Goal: Transaction & Acquisition: Book appointment/travel/reservation

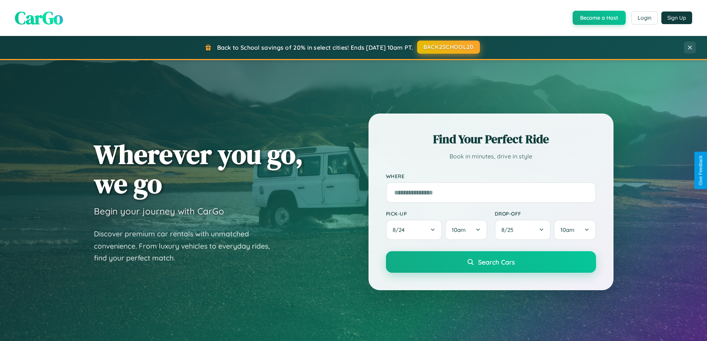
click at [448, 47] on button "BACK2SCHOOL20" at bounding box center [448, 46] width 63 height 13
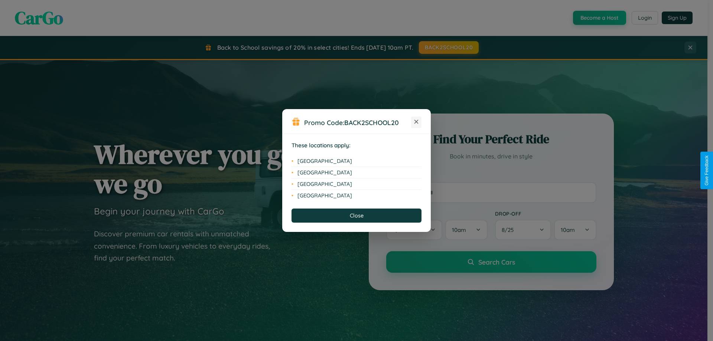
click at [416, 122] on icon at bounding box center [416, 122] width 4 height 4
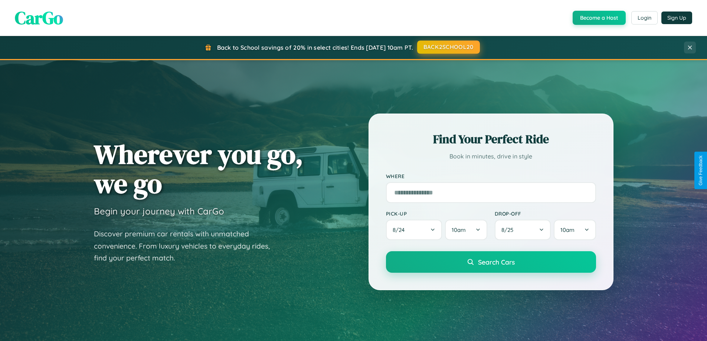
click at [448, 47] on button "BACK2SCHOOL20" at bounding box center [448, 46] width 63 height 13
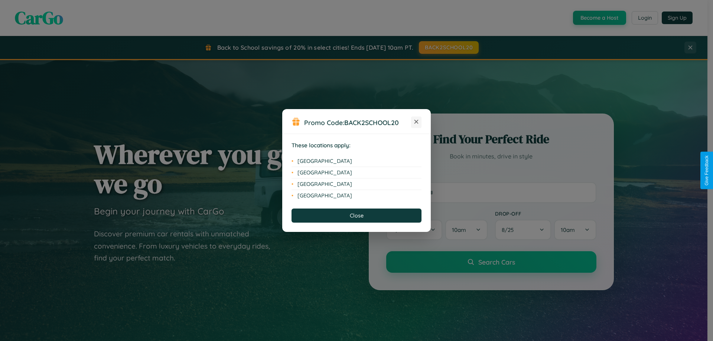
click at [416, 122] on icon at bounding box center [416, 122] width 4 height 4
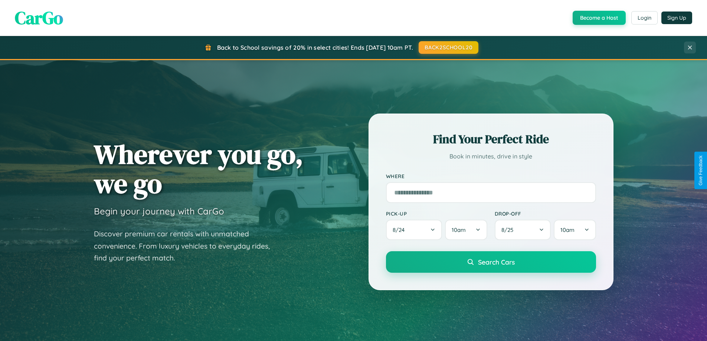
scroll to position [22, 0]
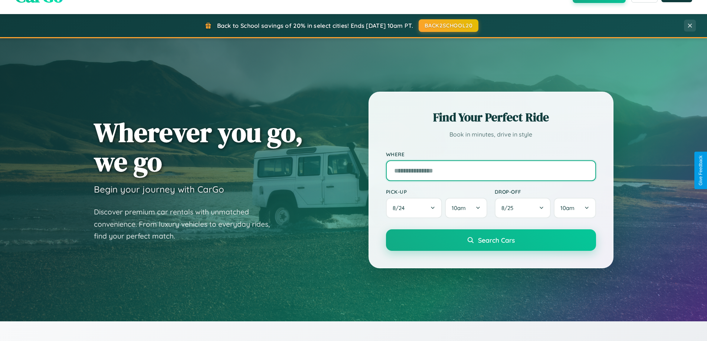
click at [491, 170] on input "text" at bounding box center [491, 170] width 210 height 21
type input "**********"
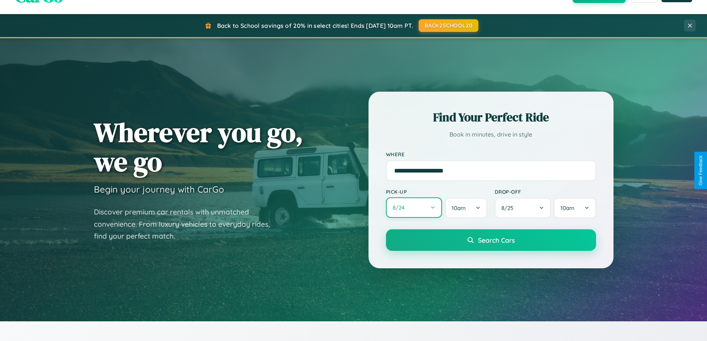
click at [414, 208] on button "8 / 24" at bounding box center [414, 208] width 56 height 20
select select "*"
select select "****"
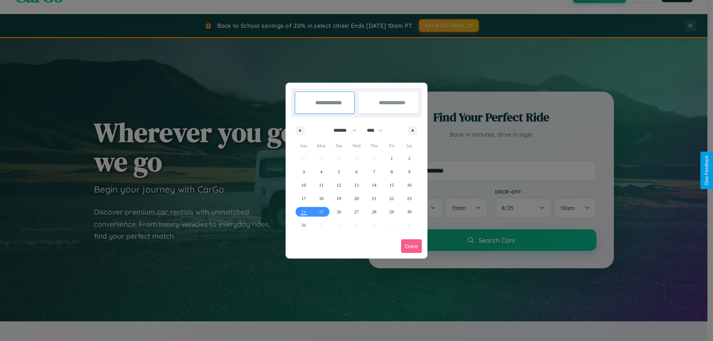
click at [342, 130] on select "******* ******** ***** ***** *** **** **** ****** ********* ******* ******** **…" at bounding box center [344, 130] width 32 height 12
select select "*"
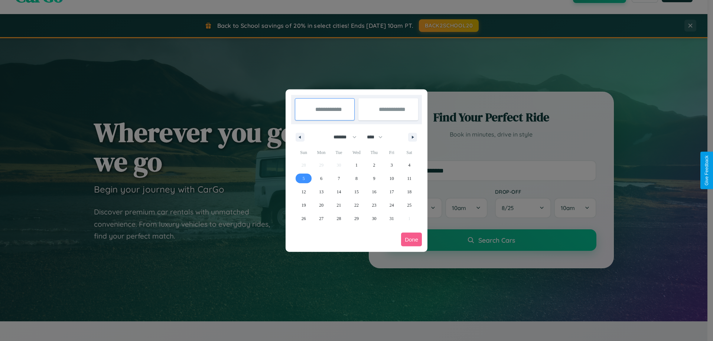
click at [303, 178] on span "5" at bounding box center [304, 178] width 2 height 13
type input "**********"
click at [391, 178] on span "10" at bounding box center [391, 178] width 4 height 13
type input "**********"
click at [411, 239] on button "Done" at bounding box center [411, 240] width 21 height 14
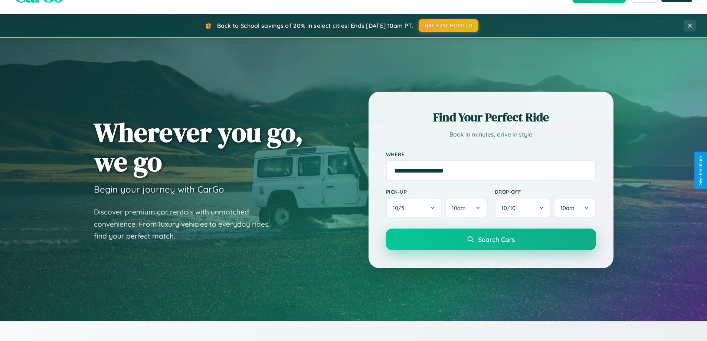
click at [491, 239] on span "Search Cars" at bounding box center [496, 239] width 37 height 8
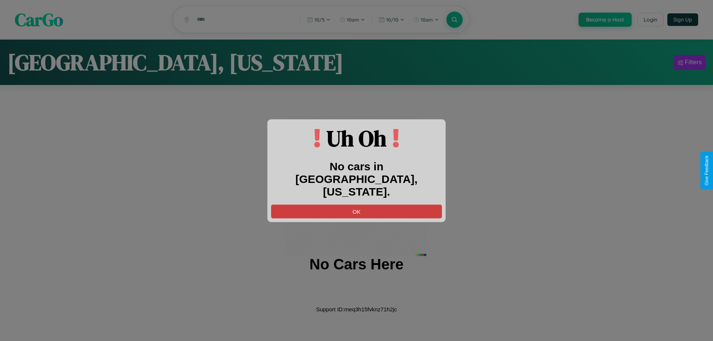
click at [356, 205] on button "OK" at bounding box center [356, 212] width 171 height 14
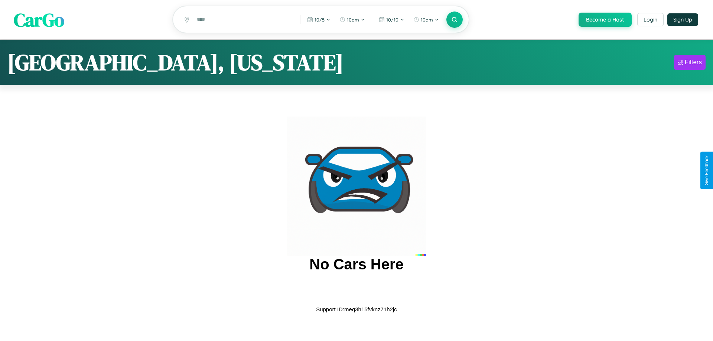
click at [39, 20] on span "CarGo" at bounding box center [39, 20] width 50 height 26
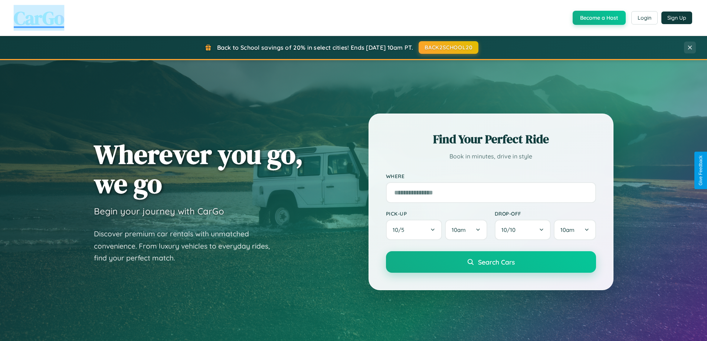
scroll to position [22, 0]
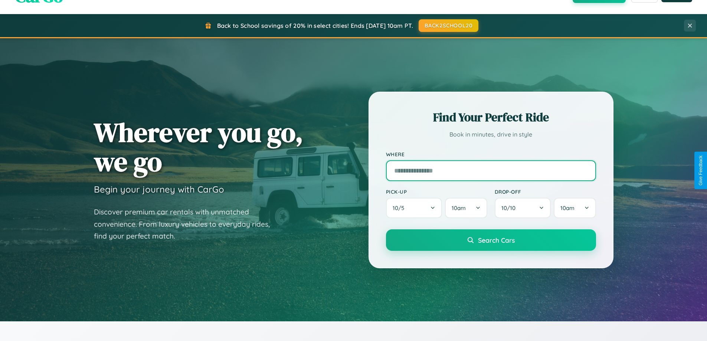
click at [491, 170] on input "text" at bounding box center [491, 170] width 210 height 21
type input "******"
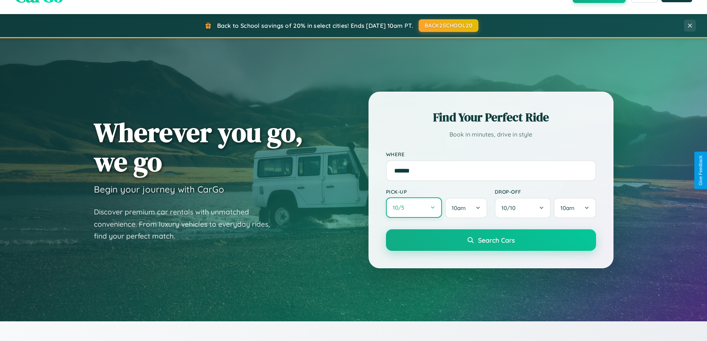
click at [414, 208] on button "10 / 5" at bounding box center [414, 208] width 56 height 20
select select "*"
select select "****"
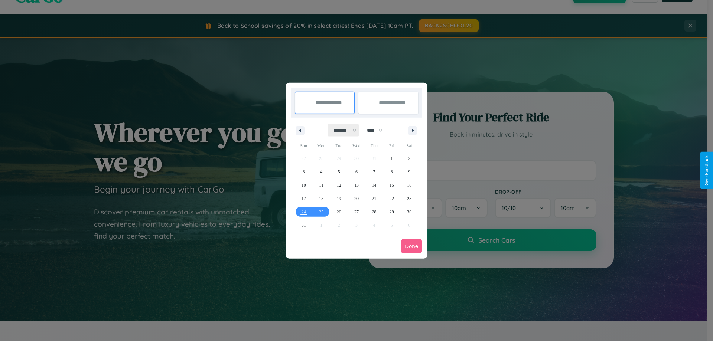
drag, startPoint x: 342, startPoint y: 130, endPoint x: 356, endPoint y: 149, distance: 23.8
click at [342, 130] on select "******* ******** ***** ***** *** **** **** ****** ********* ******* ******** **…" at bounding box center [344, 130] width 32 height 12
select select "*"
click at [378, 130] on select "**** **** **** **** **** **** **** **** **** **** **** **** **** **** **** ****…" at bounding box center [374, 130] width 22 height 12
select select "****"
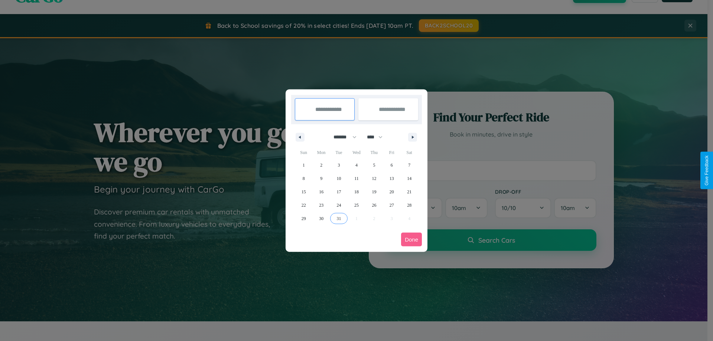
click at [339, 218] on span "31" at bounding box center [339, 218] width 4 height 13
type input "**********"
click at [412, 137] on icon "button" at bounding box center [414, 137] width 4 height 3
select select "*"
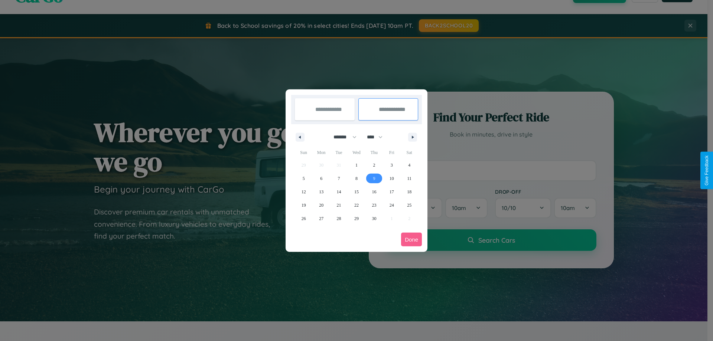
click at [374, 178] on span "9" at bounding box center [374, 178] width 2 height 13
type input "**********"
select select "*"
click at [411, 239] on button "Done" at bounding box center [411, 240] width 21 height 14
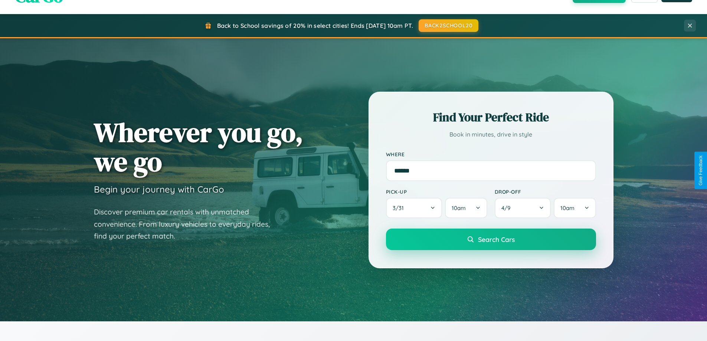
click at [491, 239] on span "Search Cars" at bounding box center [496, 239] width 37 height 8
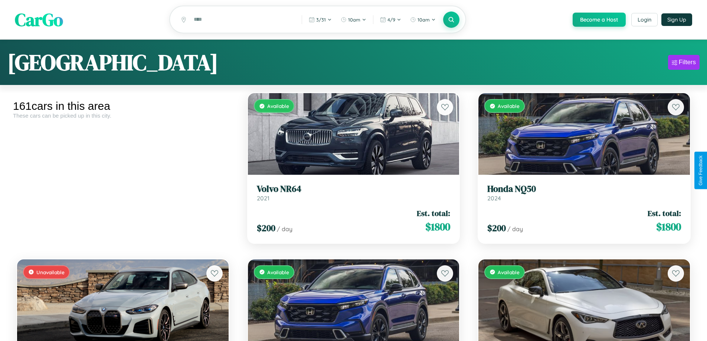
scroll to position [769, 0]
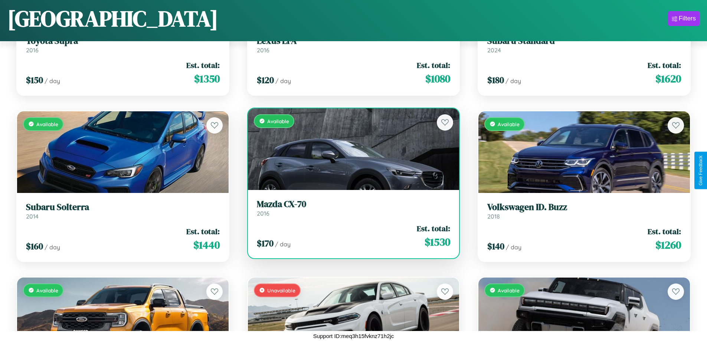
click at [350, 151] on div "Available" at bounding box center [354, 149] width 212 height 82
click at [350, 149] on div "Available" at bounding box center [354, 149] width 212 height 82
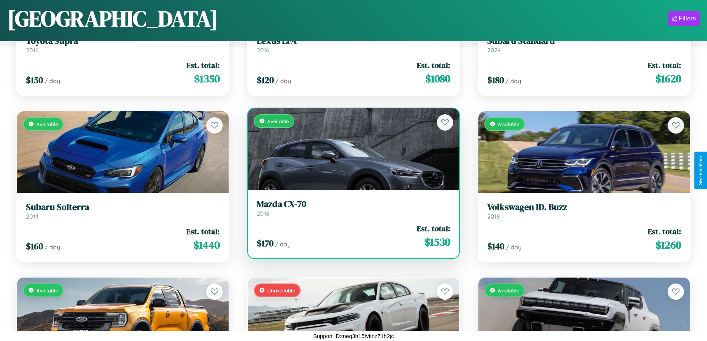
click at [350, 149] on div "Available" at bounding box center [354, 149] width 212 height 82
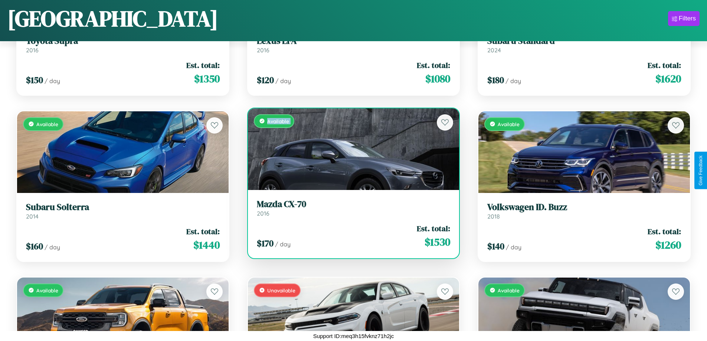
click at [350, 149] on div "Available" at bounding box center [354, 149] width 212 height 82
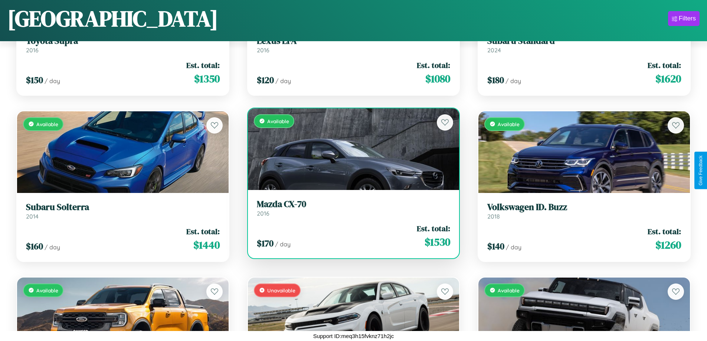
click at [350, 149] on div "Available" at bounding box center [354, 149] width 212 height 82
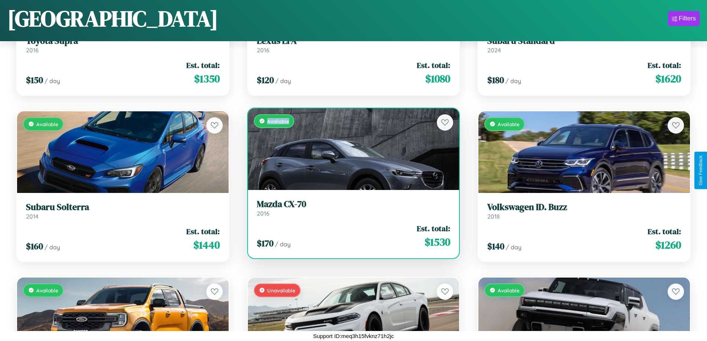
click at [350, 149] on div "Available" at bounding box center [354, 149] width 212 height 82
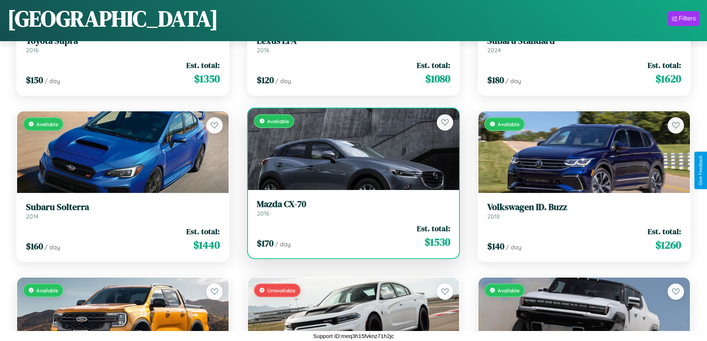
click at [350, 208] on h3 "Mazda CX-70" at bounding box center [354, 204] width 194 height 11
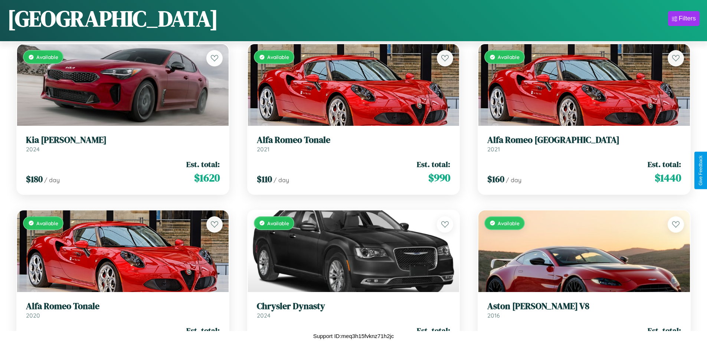
scroll to position [5923, 0]
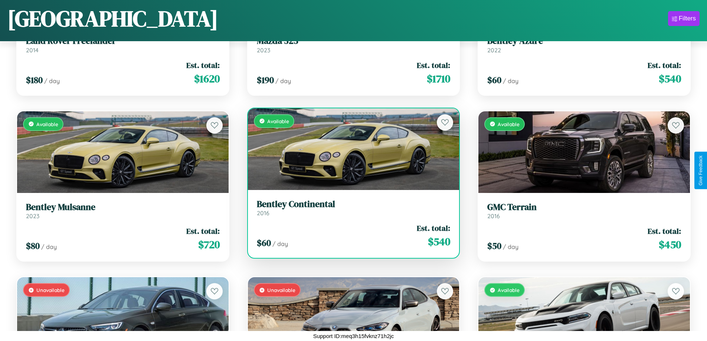
click at [350, 208] on h3 "Bentley Continental" at bounding box center [354, 204] width 194 height 11
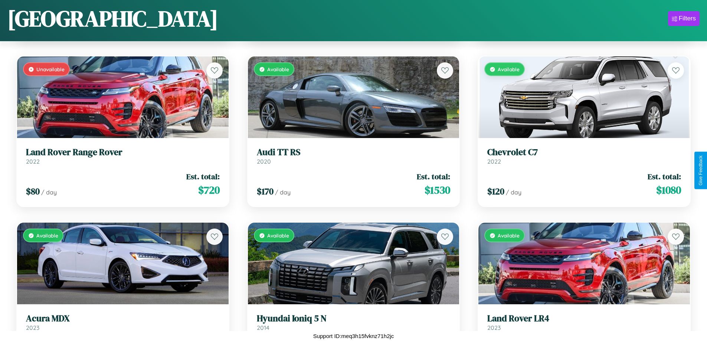
scroll to position [3595, 0]
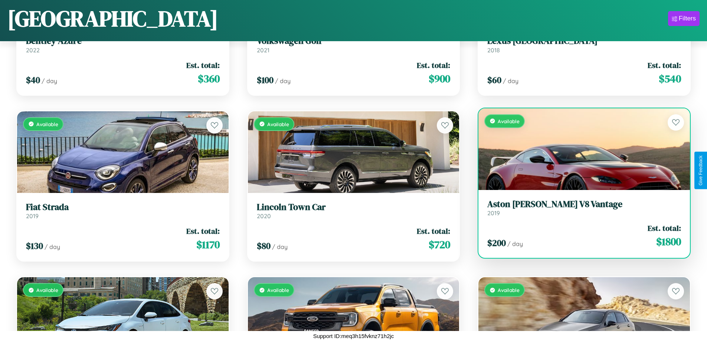
click at [580, 210] on h3 "Aston [PERSON_NAME] V8 Vantage" at bounding box center [584, 204] width 194 height 11
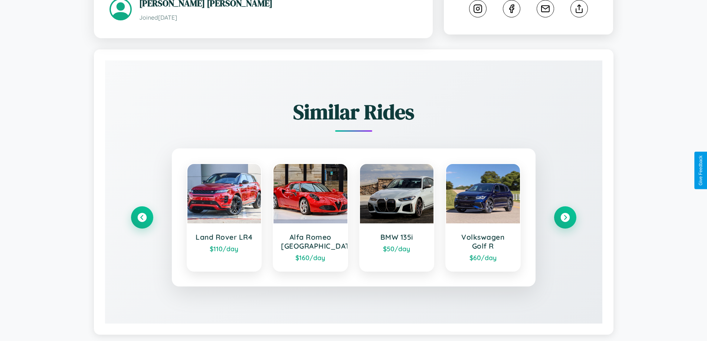
scroll to position [421, 0]
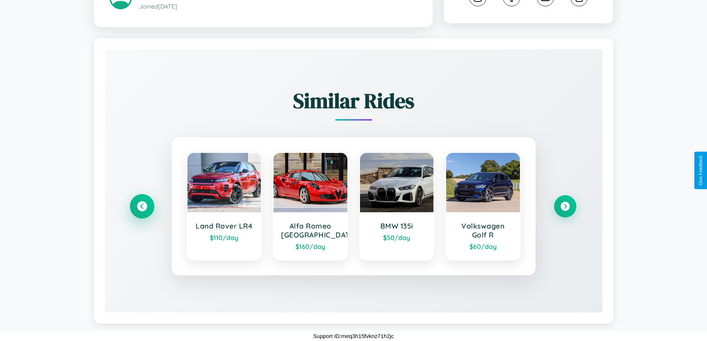
click at [142, 206] on icon at bounding box center [142, 207] width 10 height 10
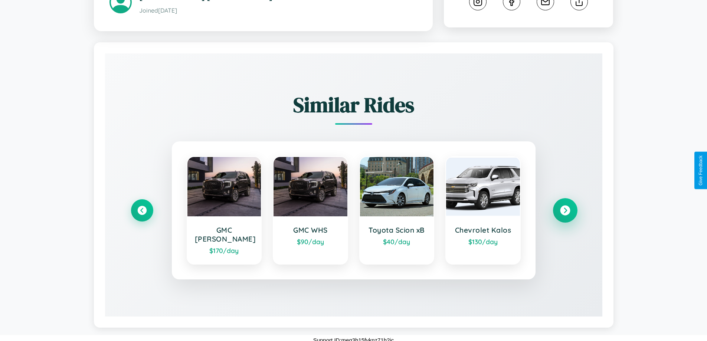
click at [565, 211] on icon at bounding box center [565, 211] width 10 height 10
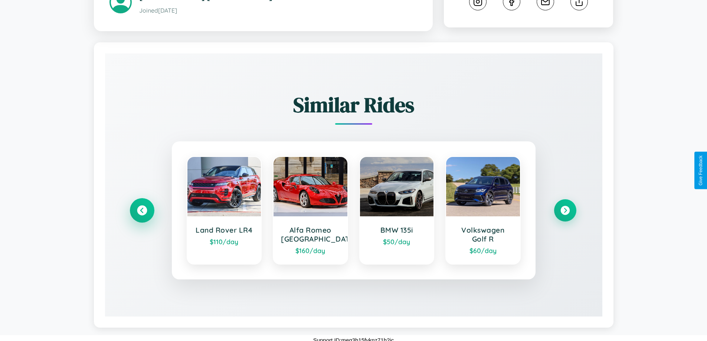
click at [142, 215] on icon at bounding box center [142, 211] width 10 height 10
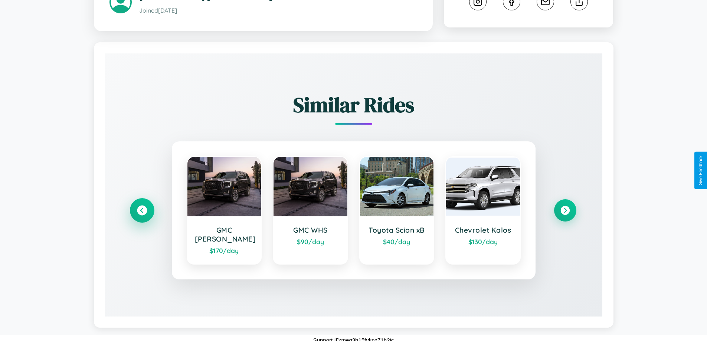
click at [142, 211] on icon at bounding box center [142, 211] width 10 height 10
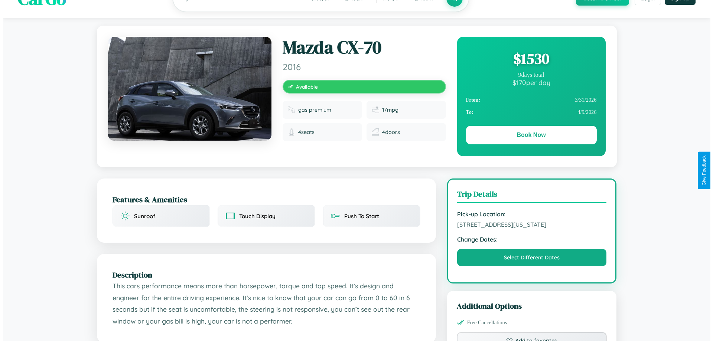
scroll to position [0, 0]
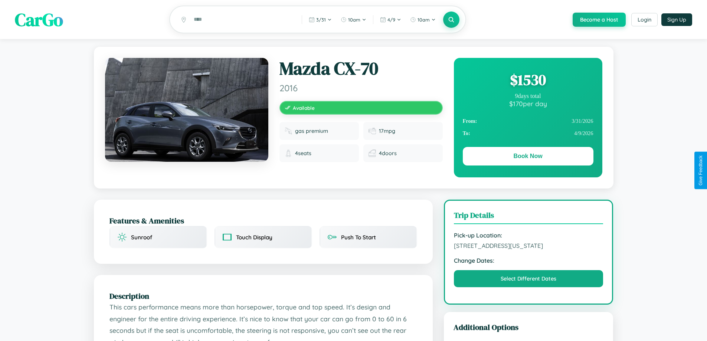
click at [528, 81] on div "$ 1530" at bounding box center [528, 80] width 131 height 20
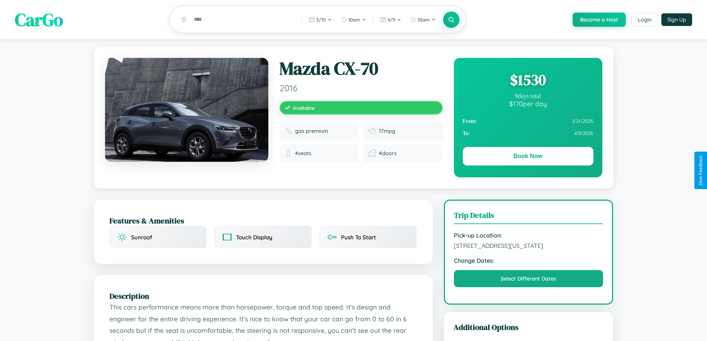
click at [528, 81] on div "$ 1530" at bounding box center [528, 80] width 131 height 20
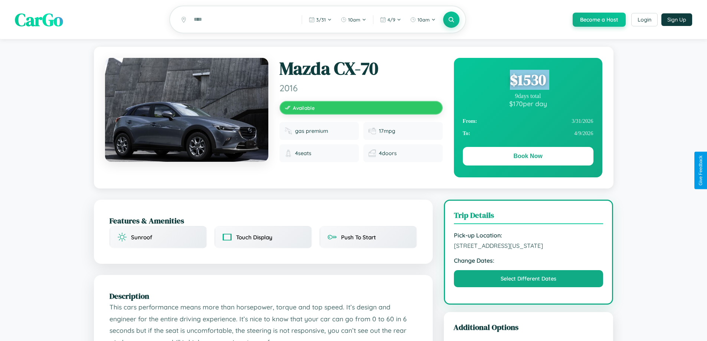
click at [528, 81] on div "$ 1530" at bounding box center [528, 80] width 131 height 20
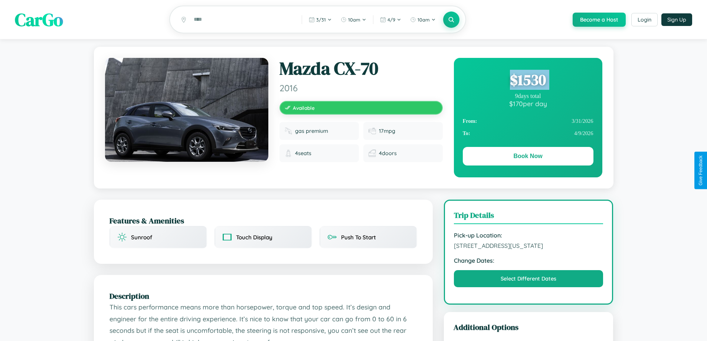
click at [528, 81] on div "$ 1530" at bounding box center [528, 80] width 131 height 20
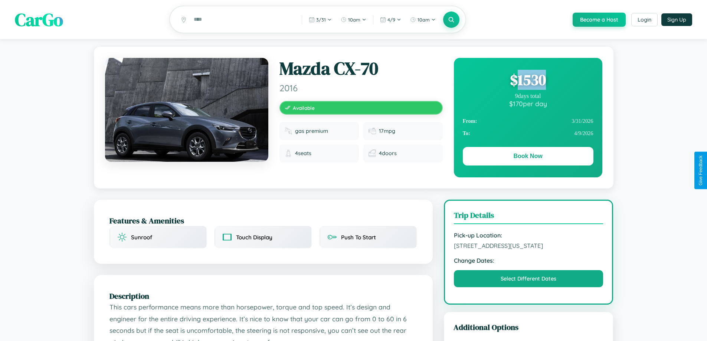
click at [528, 81] on div "$ 1530" at bounding box center [528, 80] width 131 height 20
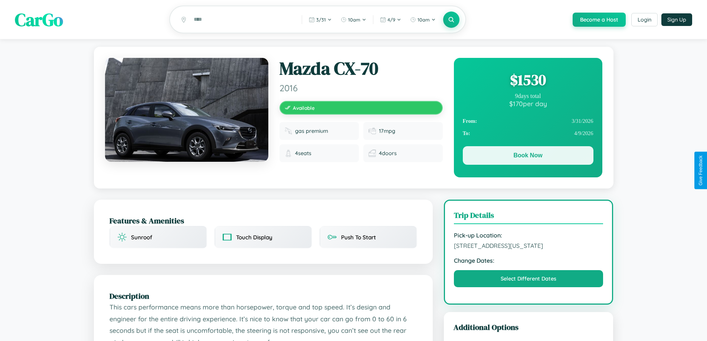
click at [528, 157] on button "Book Now" at bounding box center [528, 155] width 131 height 19
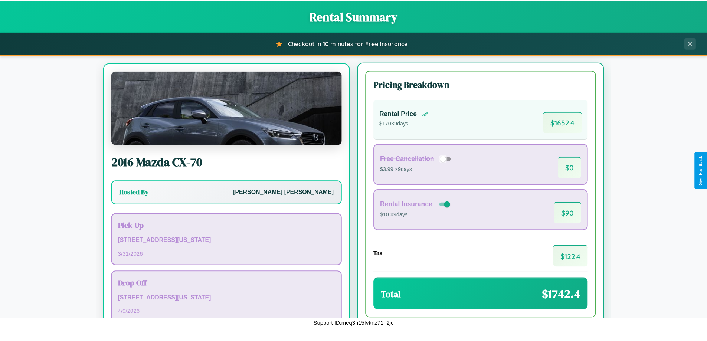
scroll to position [35, 0]
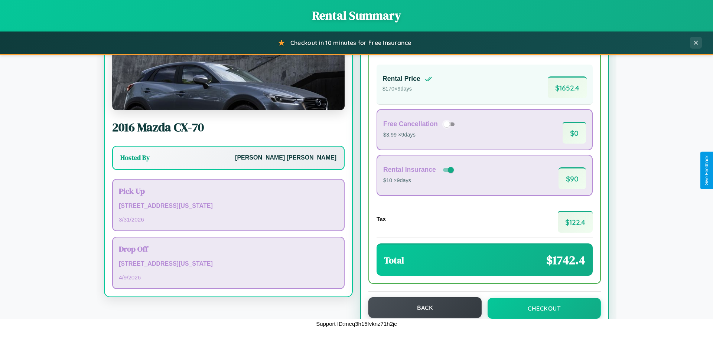
click at [421, 309] on button "Back" at bounding box center [424, 307] width 113 height 21
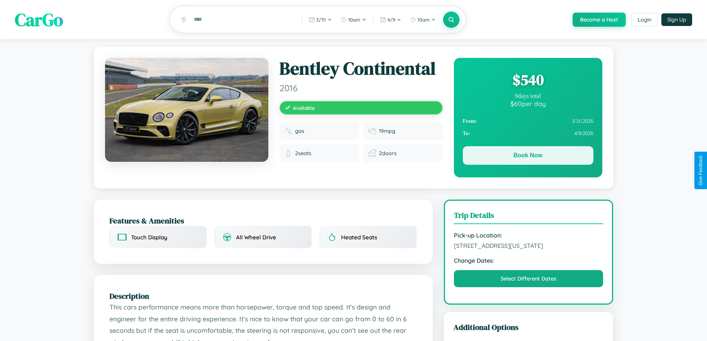
click at [528, 157] on button "Book Now" at bounding box center [528, 155] width 131 height 19
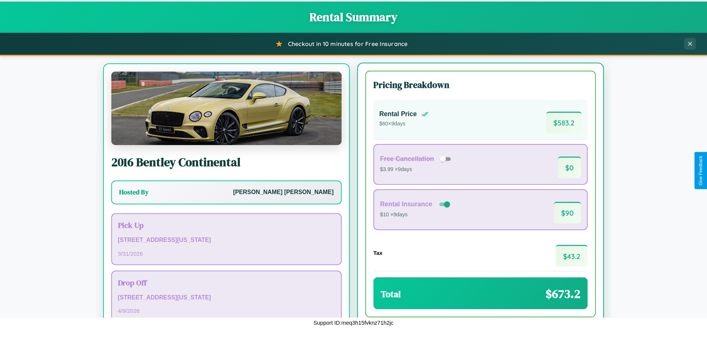
scroll to position [35, 0]
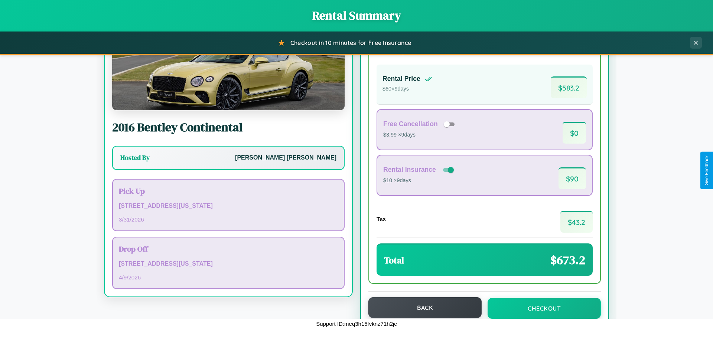
click at [421, 308] on button "Back" at bounding box center [424, 307] width 113 height 21
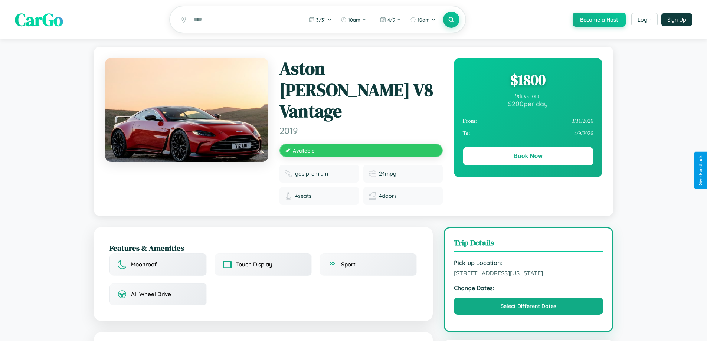
click at [528, 81] on div "$ 1800" at bounding box center [528, 80] width 131 height 20
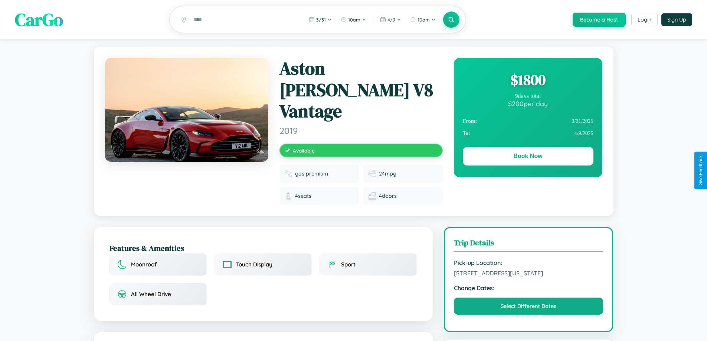
click at [528, 81] on div "$ 1800" at bounding box center [528, 80] width 131 height 20
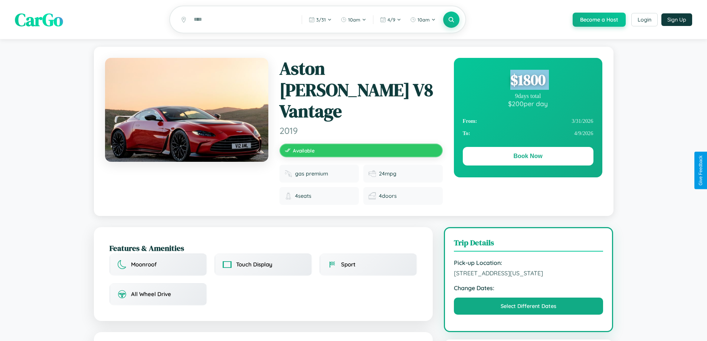
click at [528, 81] on div "$ 1800" at bounding box center [528, 80] width 131 height 20
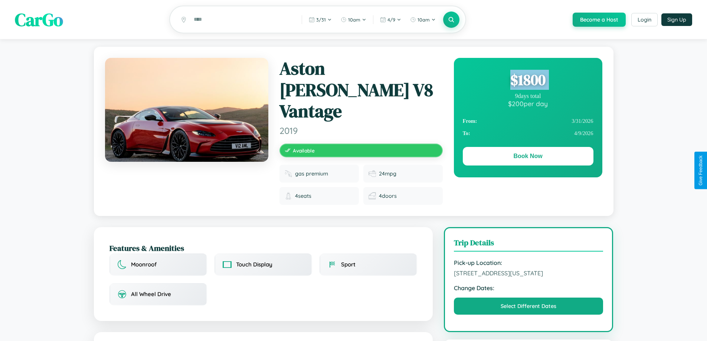
click at [528, 81] on div "$ 1800" at bounding box center [528, 80] width 131 height 20
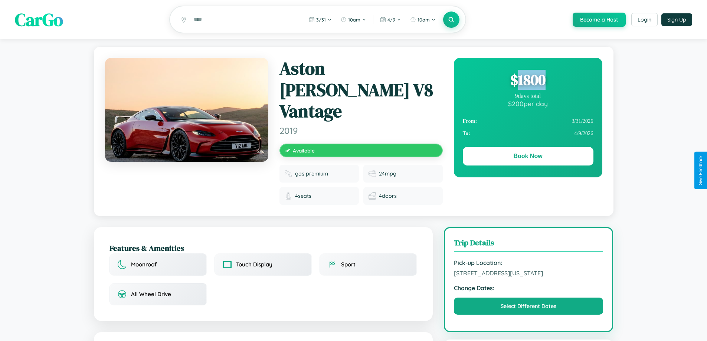
click at [528, 81] on div "$ 1800" at bounding box center [528, 80] width 131 height 20
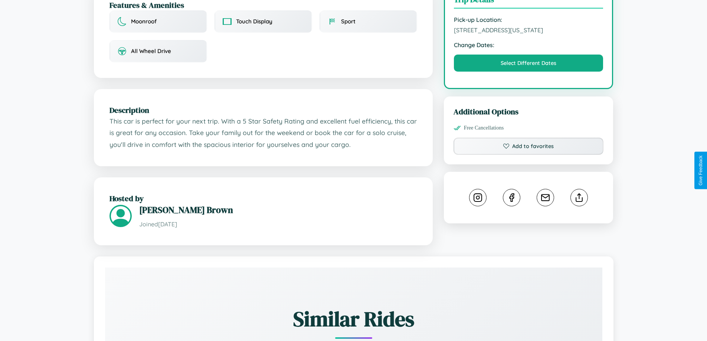
scroll to position [257, 0]
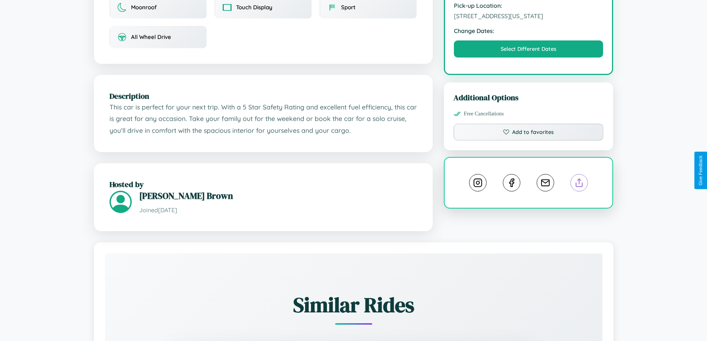
click at [580, 179] on line at bounding box center [580, 181] width 0 height 5
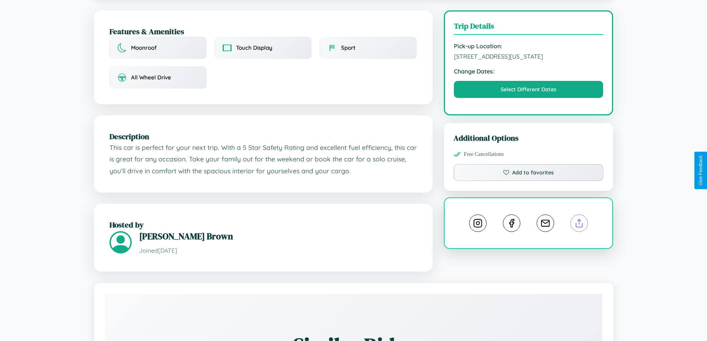
scroll to position [206, 0]
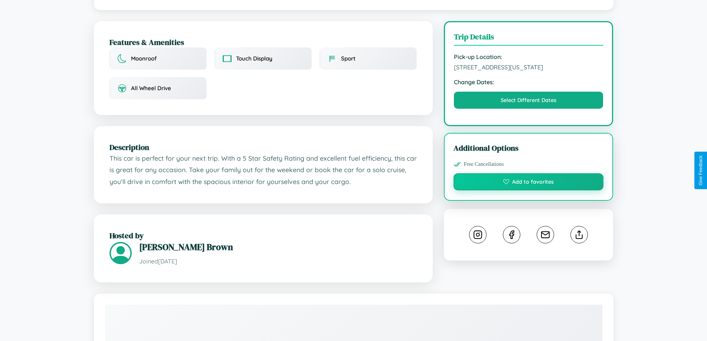
click at [529, 173] on button "Add to favorites" at bounding box center [529, 181] width 150 height 17
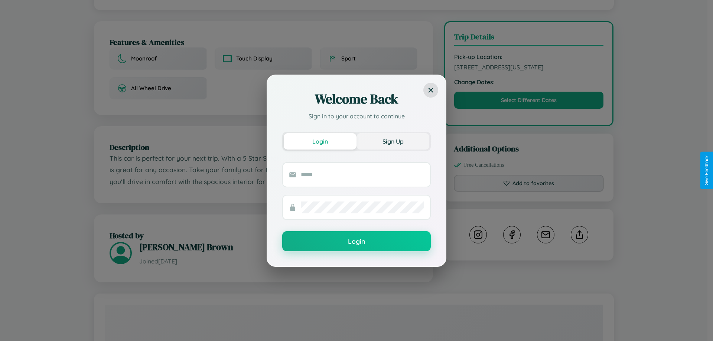
click at [393, 141] on button "Sign Up" at bounding box center [392, 141] width 73 height 16
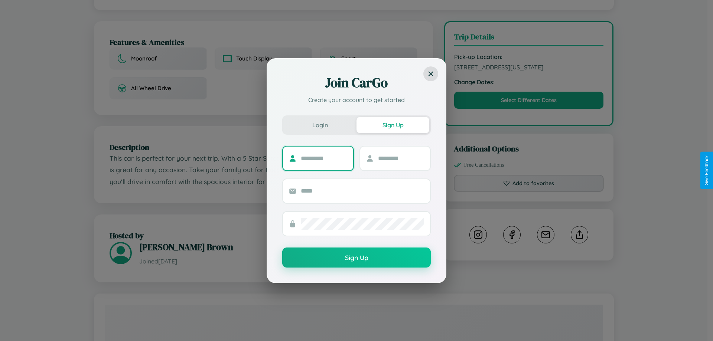
click at [324, 158] on input "text" at bounding box center [324, 159] width 46 height 12
type input "******"
click at [401, 158] on input "text" at bounding box center [401, 159] width 46 height 12
type input "******"
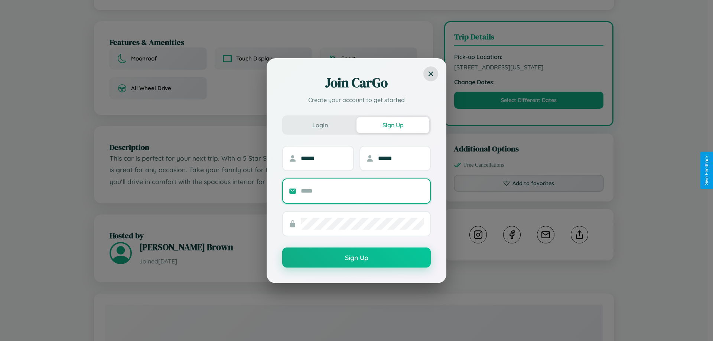
click at [362, 191] on input "text" at bounding box center [362, 191] width 123 height 12
type input "**********"
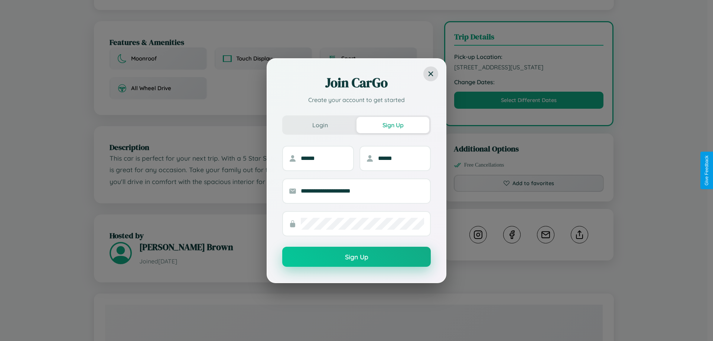
click at [356, 257] on button "Sign Up" at bounding box center [356, 257] width 148 height 20
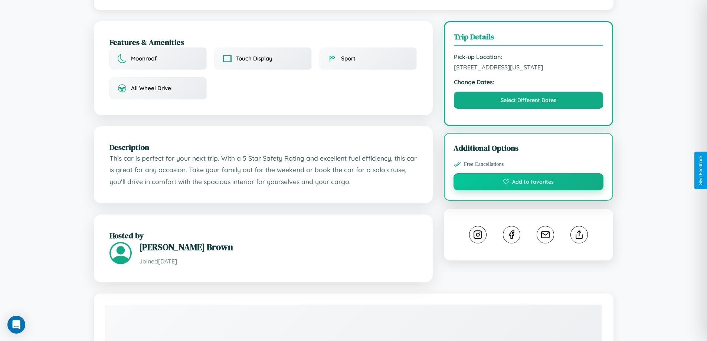
click at [529, 173] on button "Add to favorites" at bounding box center [529, 181] width 150 height 17
